Goal: Information Seeking & Learning: Find specific fact

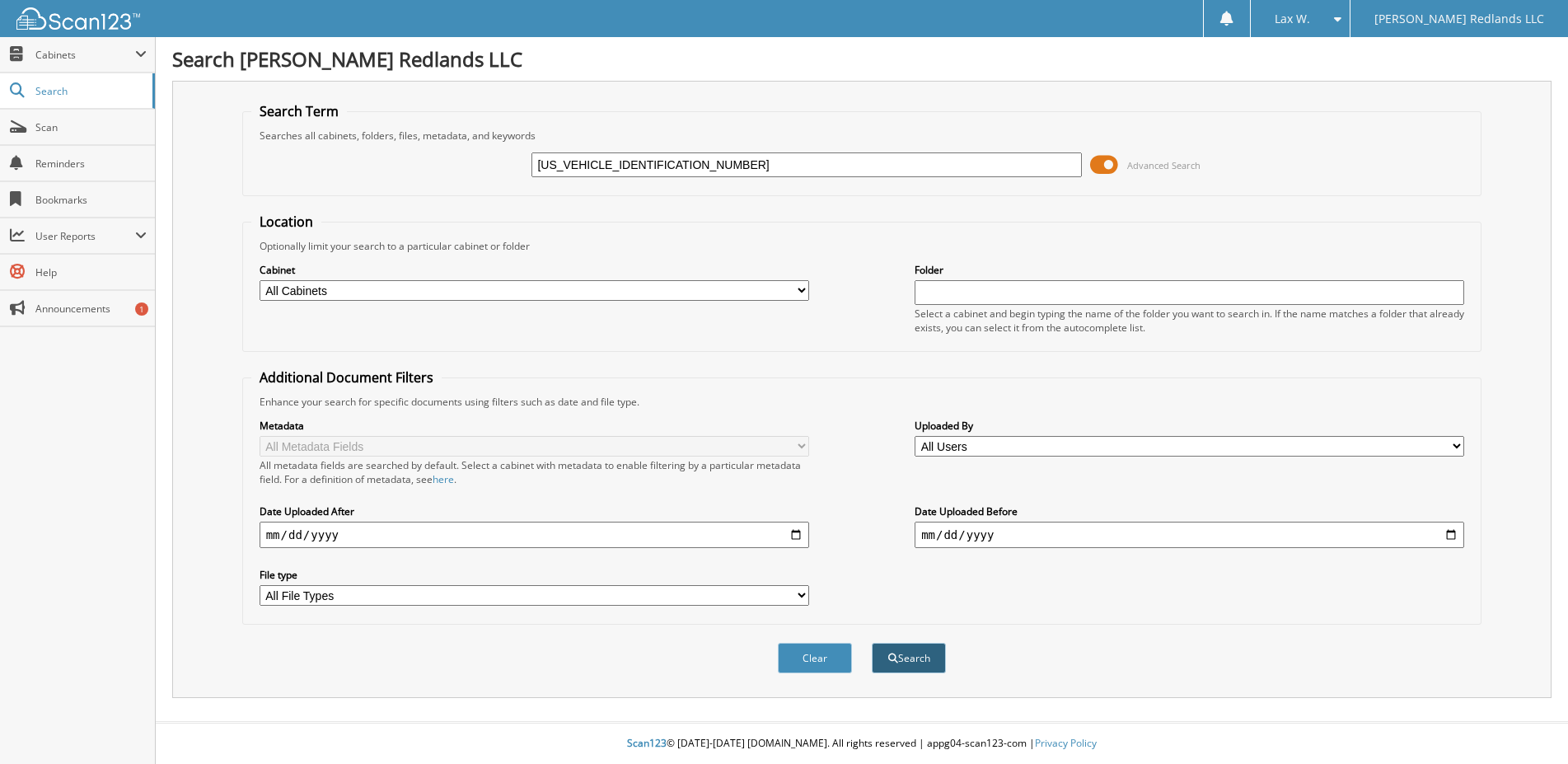
type input "[US_VEHICLE_IDENTIFICATION_NUMBER]"
click at [907, 673] on button "Search" at bounding box center [909, 657] width 74 height 30
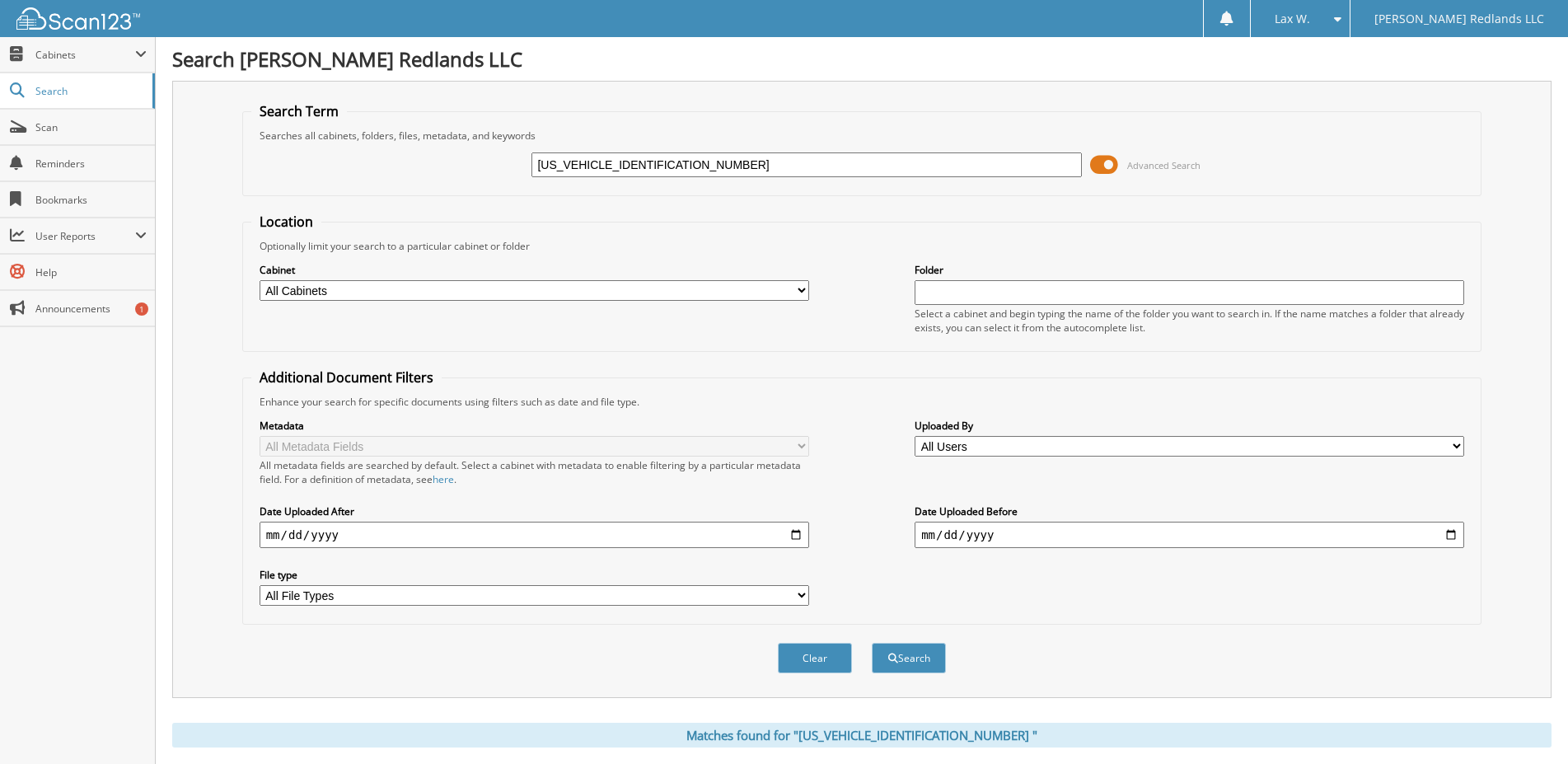
click at [650, 177] on input "1FMCU0GN5SUB14148" at bounding box center [806, 165] width 549 height 25
paste input "[US_VEHICLE_IDENTIFICATION_NUMBER]"
type input "[US_VEHICLE_IDENTIFICATION_NUMBER]"
click at [905, 673] on button "Search" at bounding box center [909, 657] width 74 height 30
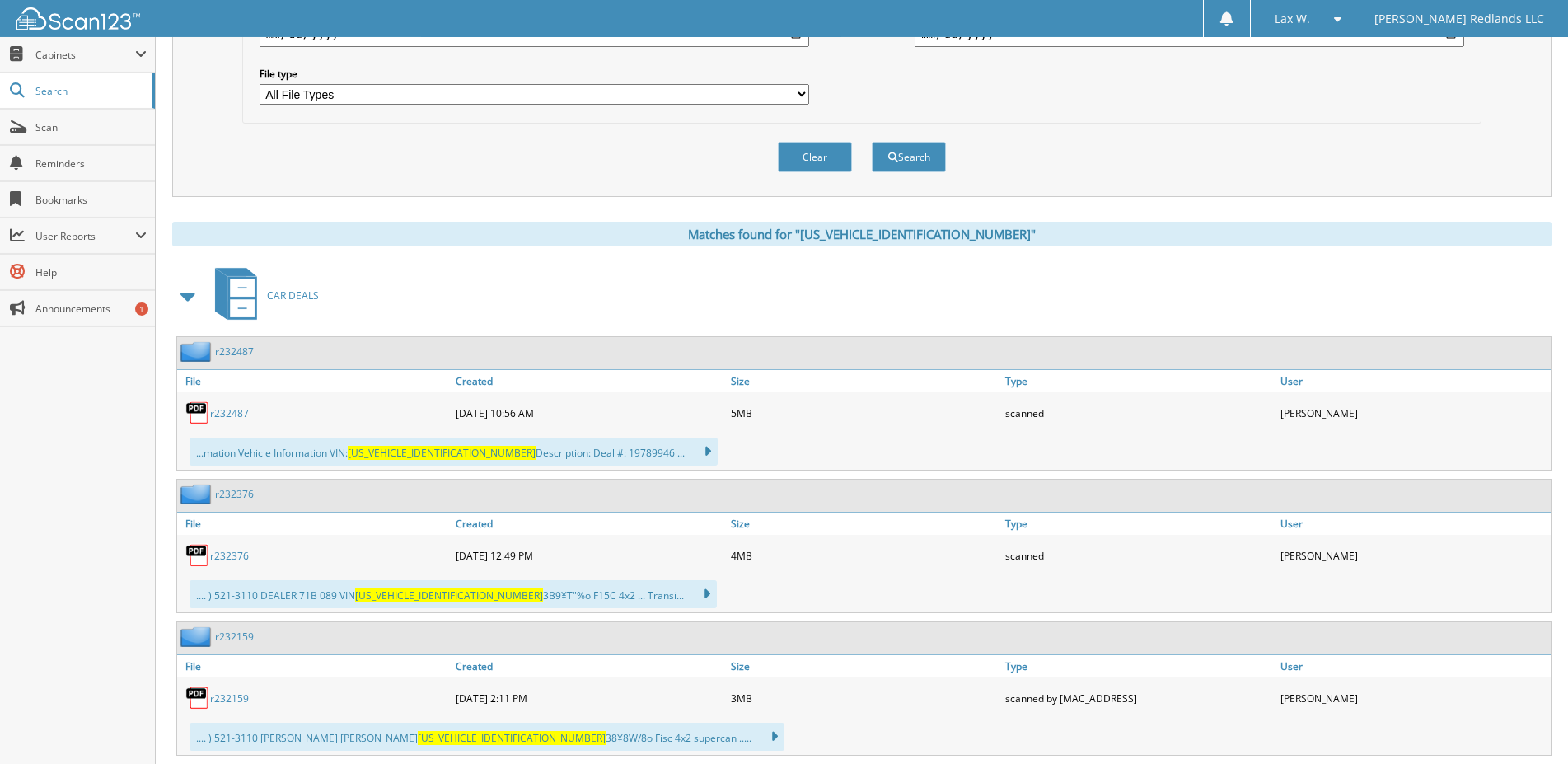
click at [224, 420] on link "r232487" at bounding box center [229, 413] width 39 height 14
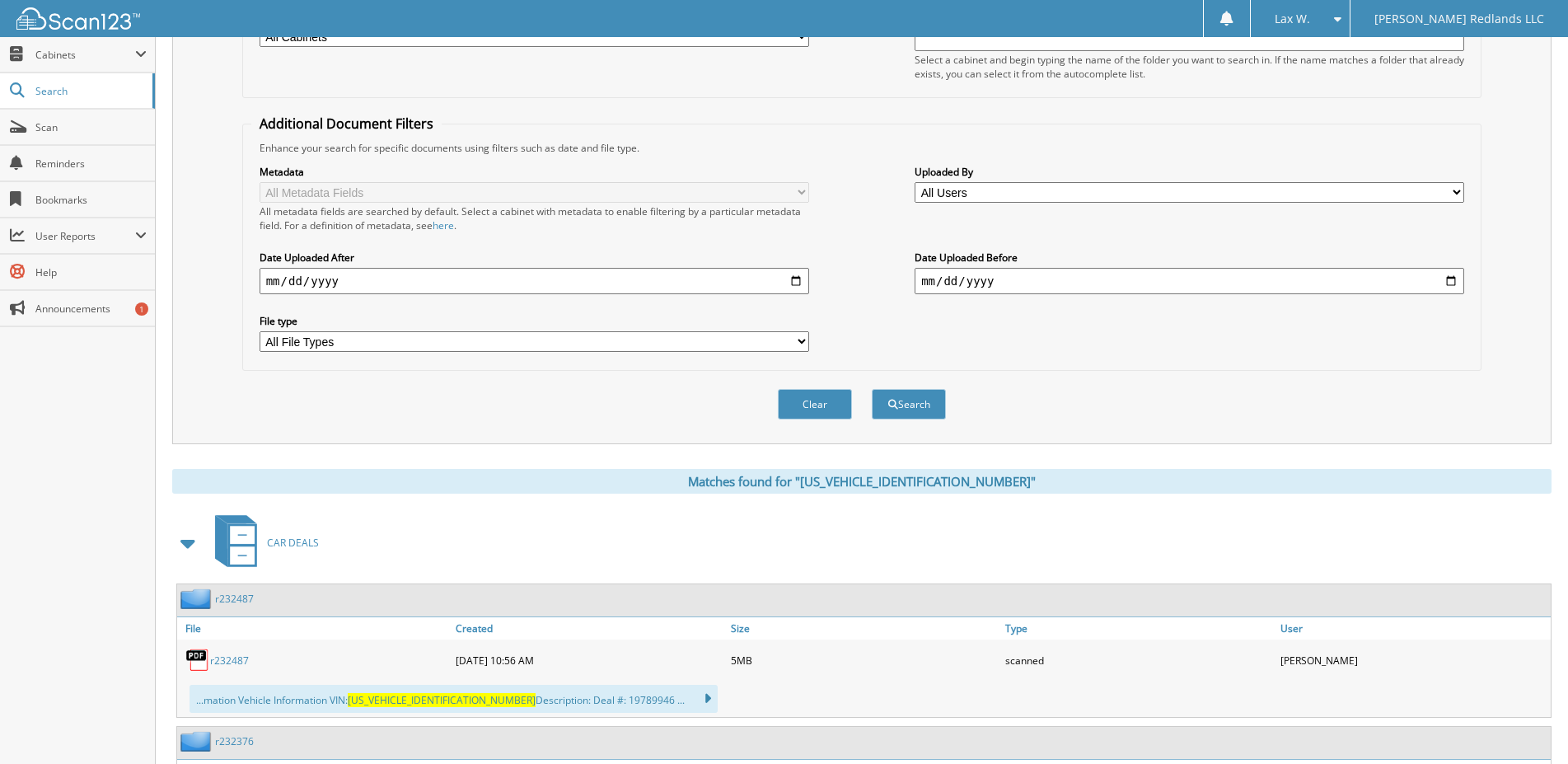
scroll to position [166, 0]
